Goal: Task Accomplishment & Management: Manage account settings

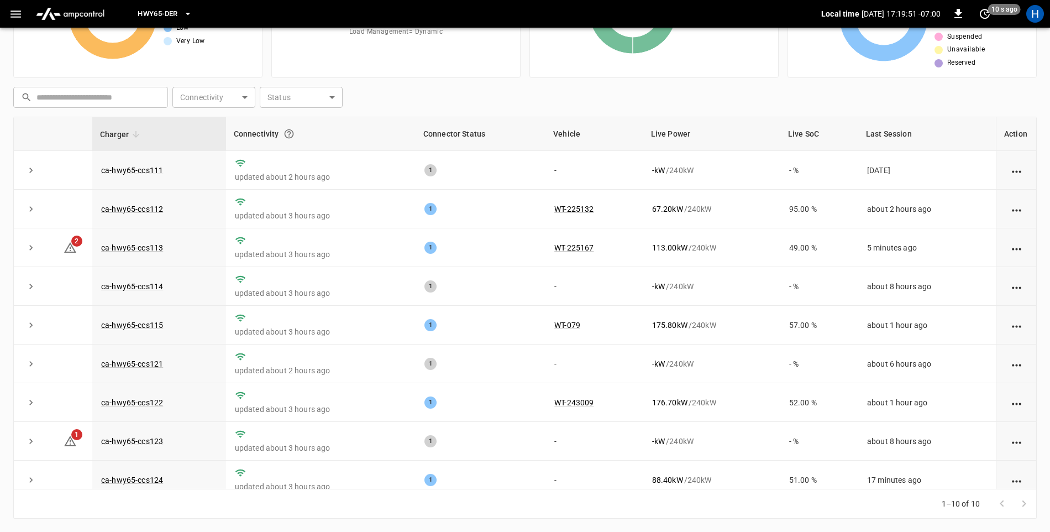
scroll to position [55, 0]
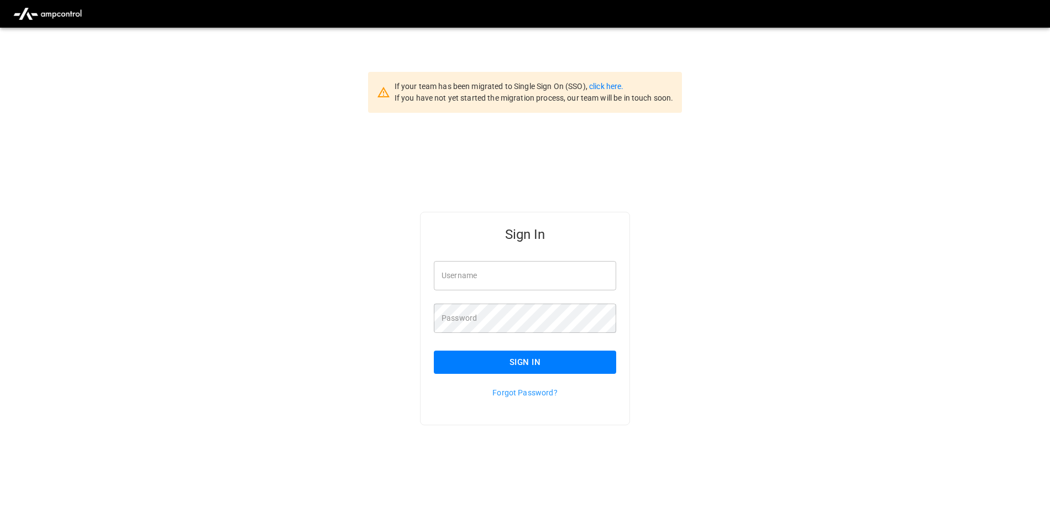
type input "**********"
